Goal: Information Seeking & Learning: Learn about a topic

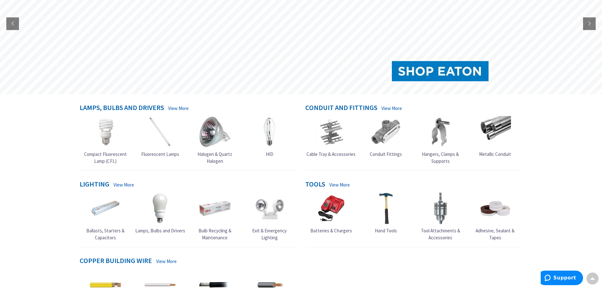
scroll to position [126, 0]
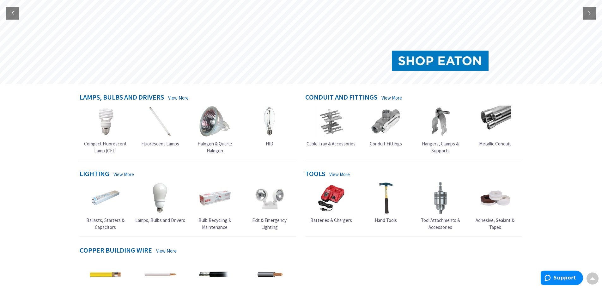
click at [118, 173] on link "View More" at bounding box center [124, 174] width 21 height 7
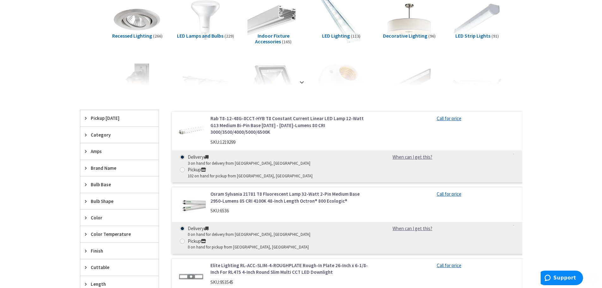
scroll to position [126, 0]
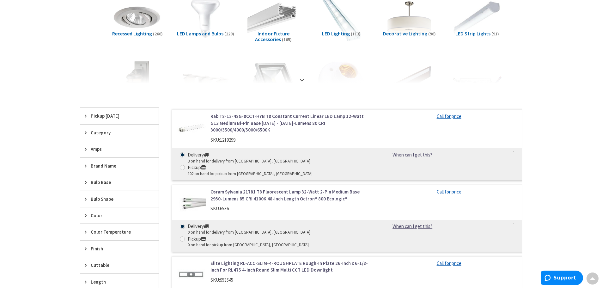
click at [101, 160] on div "Brand Name" at bounding box center [119, 166] width 78 height 16
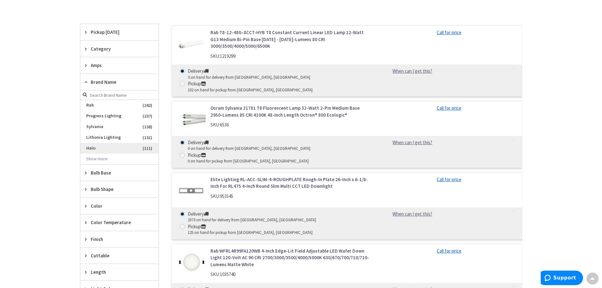
scroll to position [221, 0]
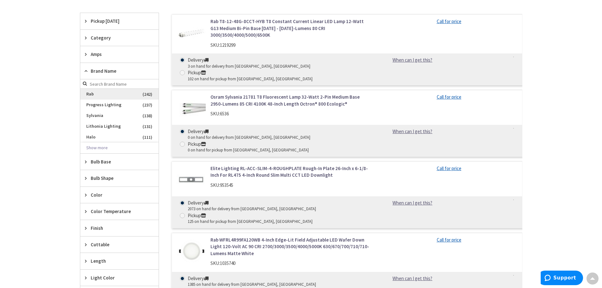
click at [102, 96] on span "Rab" at bounding box center [119, 94] width 78 height 11
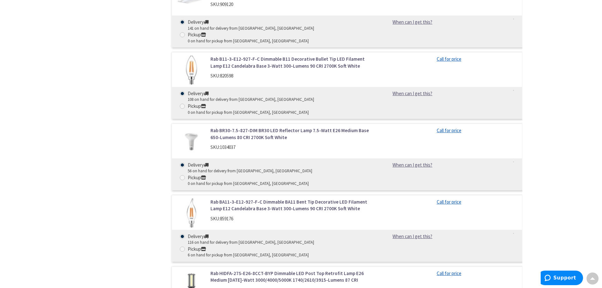
scroll to position [2940, 0]
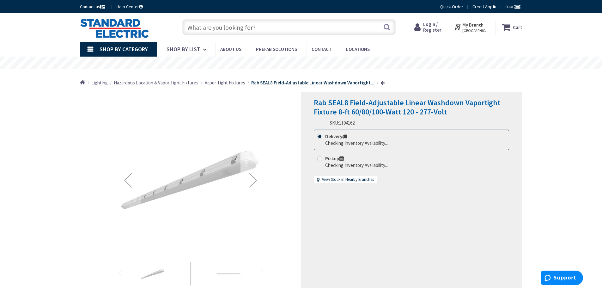
click at [254, 175] on div "Next" at bounding box center [253, 180] width 25 height 25
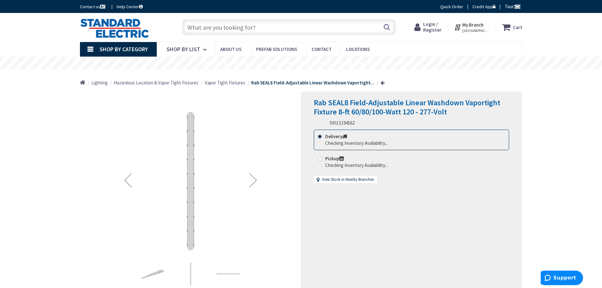
click at [253, 174] on div "Next" at bounding box center [253, 180] width 25 height 25
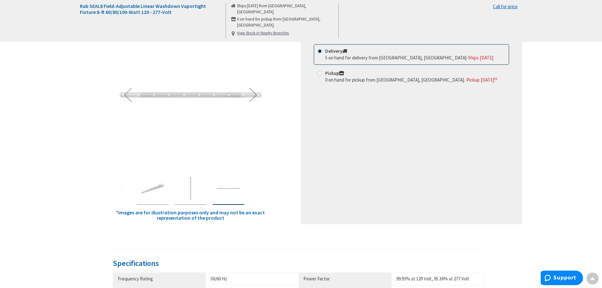
scroll to position [32, 0]
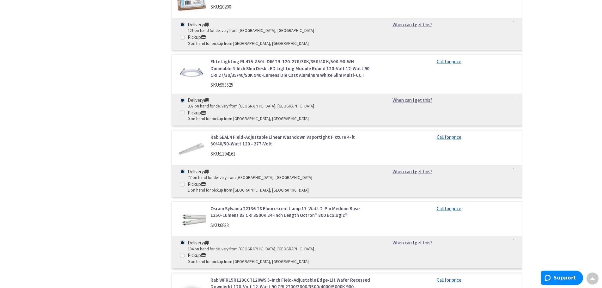
scroll to position [3636, 0]
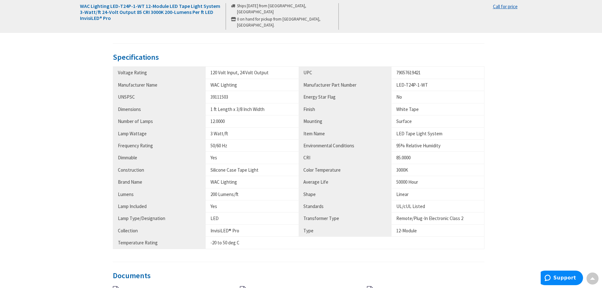
scroll to position [379, 0]
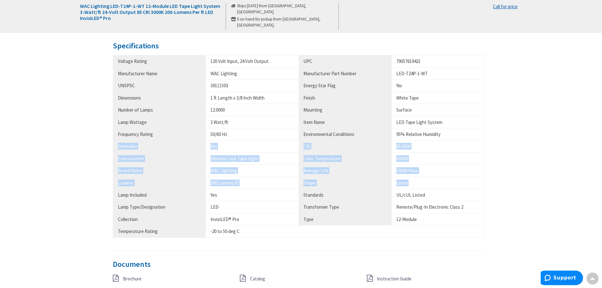
drag, startPoint x: 443, startPoint y: 136, endPoint x: 411, endPoint y: 185, distance: 58.6
click at [411, 185] on tbody "Voltage Rating 120 Volt Input, 24 Volt Output UPC 79057619421 Manufacturer Name…" at bounding box center [299, 146] width 372 height 182
click at [411, 185] on div "Linear" at bounding box center [437, 183] width 83 height 7
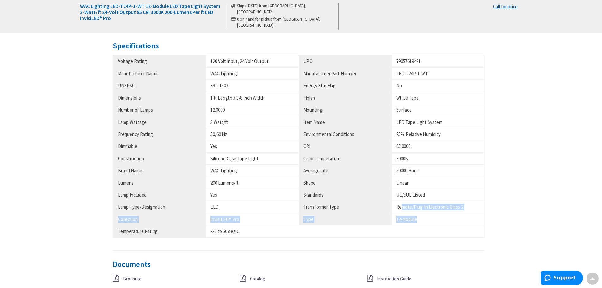
drag, startPoint x: 403, startPoint y: 208, endPoint x: 424, endPoint y: 217, distance: 22.5
click at [424, 217] on tbody "Voltage Rating 120 Volt Input, 24 Volt Output UPC 79057619421 Manufacturer Name…" at bounding box center [299, 146] width 372 height 182
click at [424, 217] on div "12-Module" at bounding box center [437, 219] width 83 height 7
click at [287, 233] on div "-20 to 50 deg C" at bounding box center [252, 231] width 83 height 7
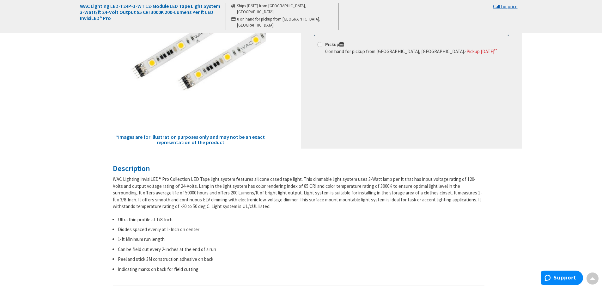
scroll to position [0, 0]
